Goal: Information Seeking & Learning: Learn about a topic

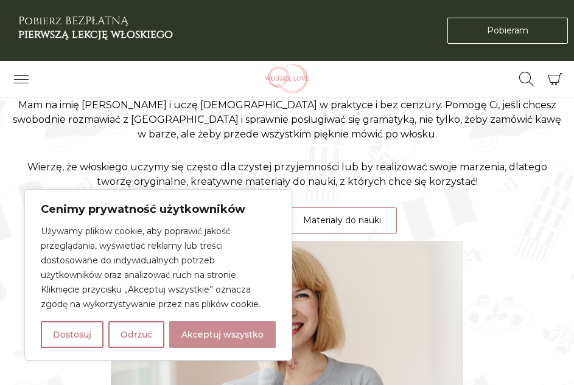
drag, startPoint x: 197, startPoint y: 340, endPoint x: 196, endPoint y: 331, distance: 8.6
click at [197, 339] on button "Akceptuj wszystko" at bounding box center [222, 334] width 106 height 27
checkbox input "true"
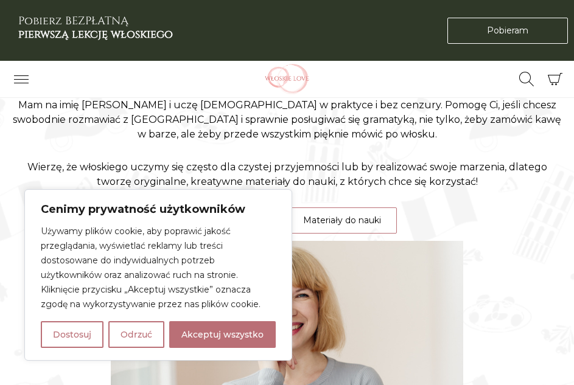
checkbox input "true"
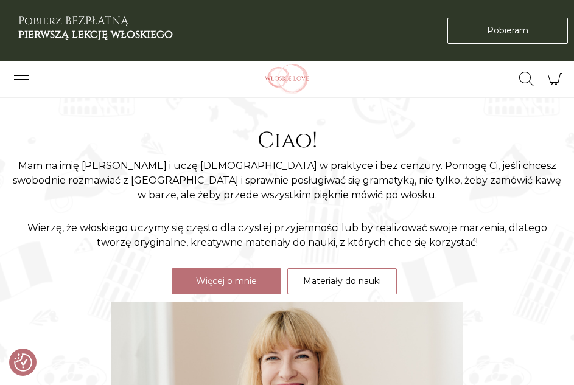
click at [301, 295] on div "Ciao! Mam na imię [PERSON_NAME] i uczę [DEMOGRAPHIC_DATA] w praktyce i bez cenz…" at bounding box center [287, 214] width 574 height 173
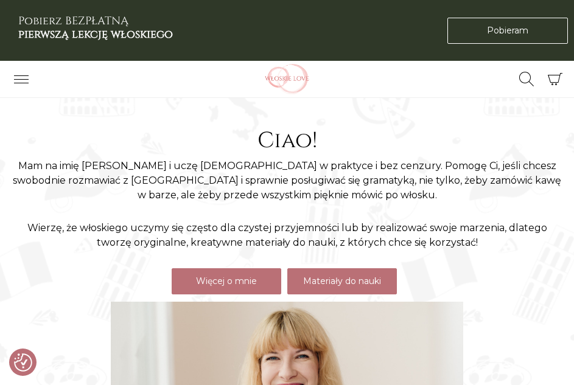
click at [301, 290] on link "Materiały do nauki" at bounding box center [342, 281] width 110 height 26
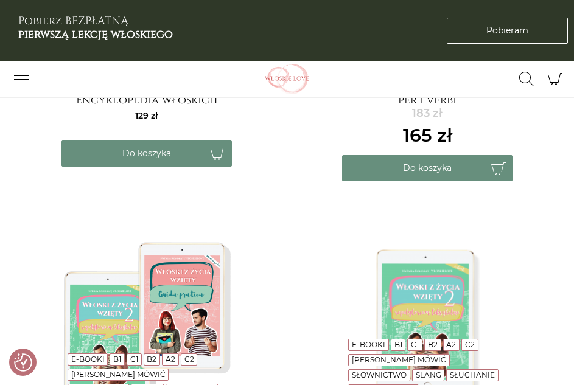
scroll to position [487, 0]
